Goal: Download file/media

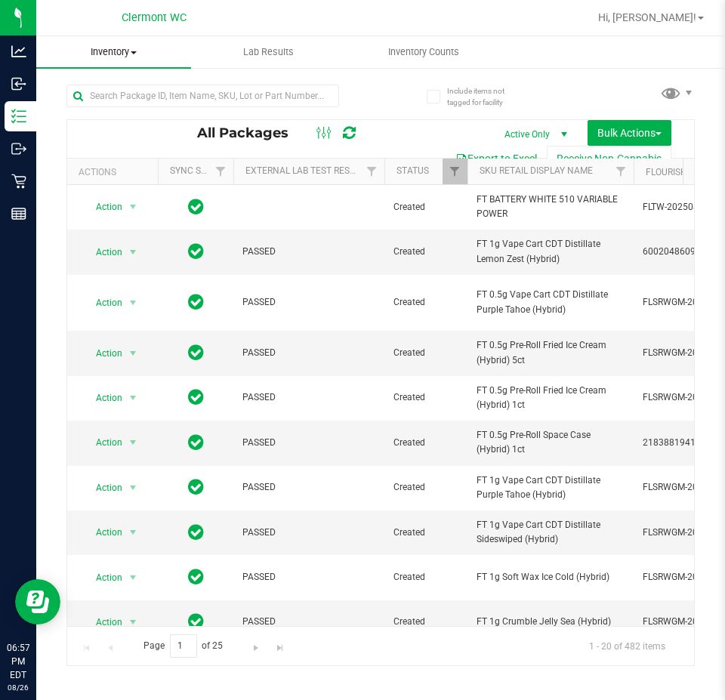
click at [112, 39] on uib-tab-heading "Inventory All packages All inventory Waste log Create inventory" at bounding box center [113, 52] width 155 height 32
click at [102, 85] on span "All packages" at bounding box center [87, 91] width 103 height 13
click at [519, 156] on button "Export to Excel" at bounding box center [495, 159] width 101 height 26
